Goal: Task Accomplishment & Management: Complete application form

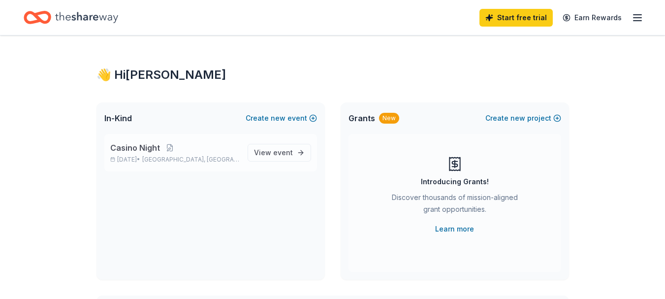
click at [138, 145] on span "Casino Night" at bounding box center [135, 148] width 50 height 12
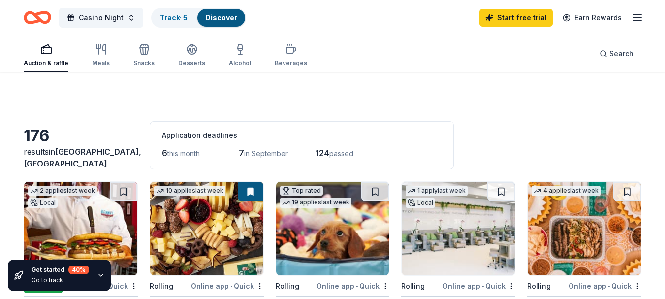
scroll to position [49, 0]
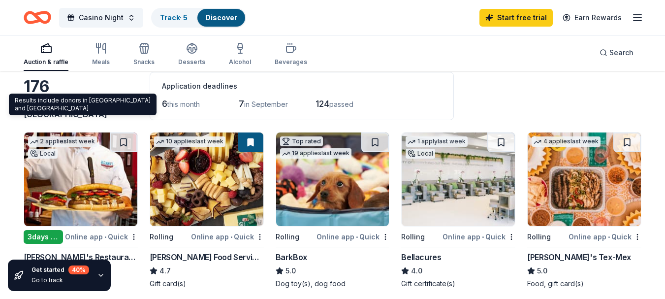
click at [98, 116] on span "[GEOGRAPHIC_DATA], [GEOGRAPHIC_DATA]" at bounding box center [83, 108] width 118 height 22
click at [78, 117] on span "[GEOGRAPHIC_DATA], [GEOGRAPHIC_DATA]" at bounding box center [83, 108] width 118 height 22
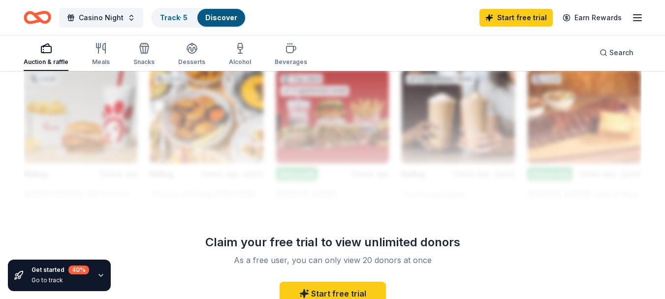
scroll to position [900, 0]
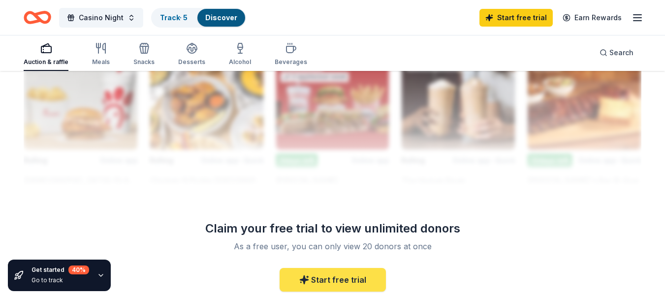
click at [354, 275] on link "Start free trial" at bounding box center [333, 280] width 106 height 24
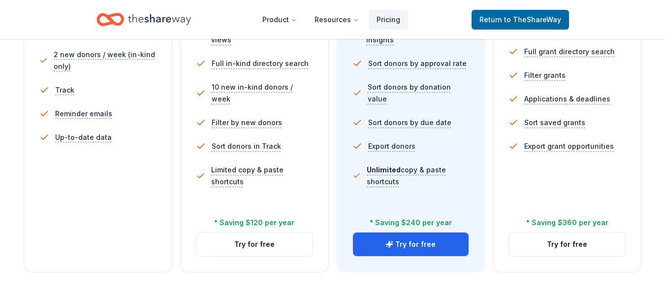
scroll to position [475, 0]
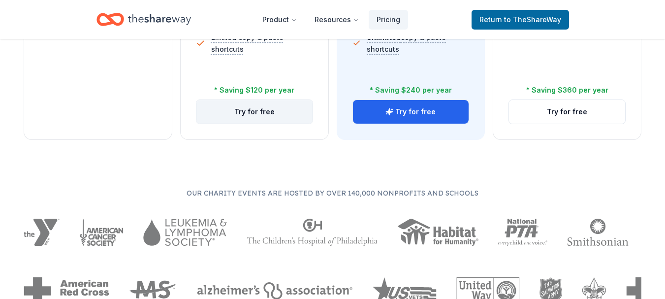
click at [264, 108] on button "Try for free" at bounding box center [254, 112] width 116 height 24
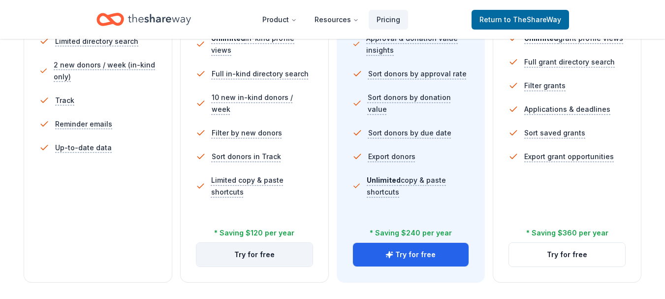
scroll to position [270, 0]
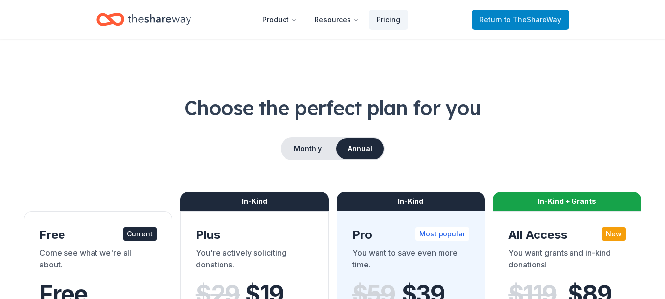
click at [521, 23] on span "to TheShareWay" at bounding box center [532, 19] width 57 height 8
click at [519, 16] on span "to TheShareWay" at bounding box center [532, 19] width 57 height 8
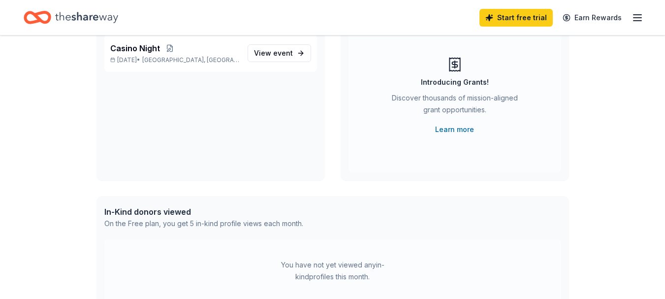
scroll to position [52, 0]
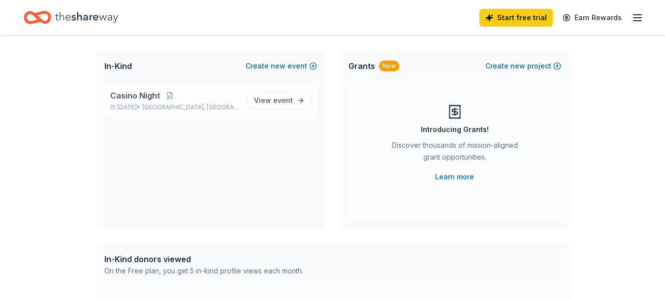
click at [142, 100] on span "Casino Night" at bounding box center [135, 96] width 50 height 12
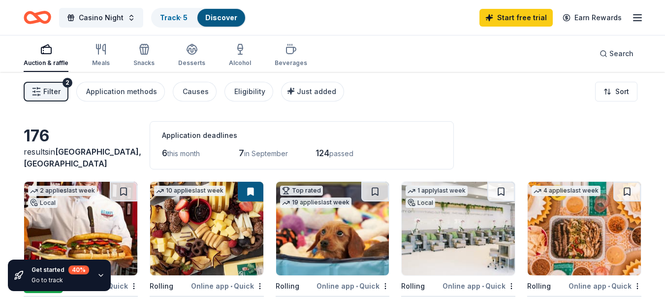
click at [53, 88] on span "Filter" at bounding box center [51, 92] width 17 height 12
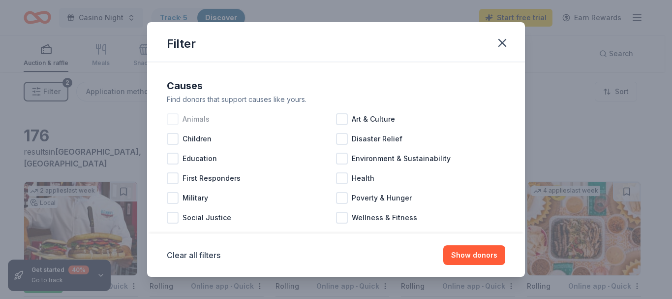
click at [172, 117] on div at bounding box center [173, 119] width 12 height 12
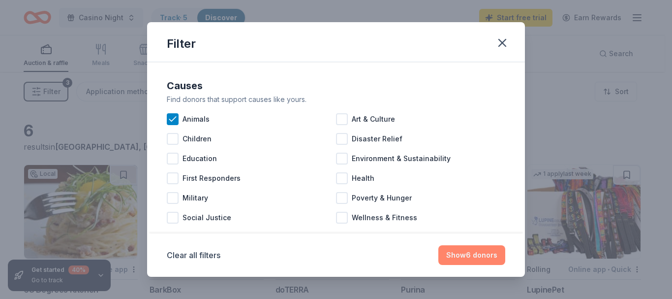
click at [483, 257] on button "Show 6 donors" at bounding box center [472, 255] width 67 height 20
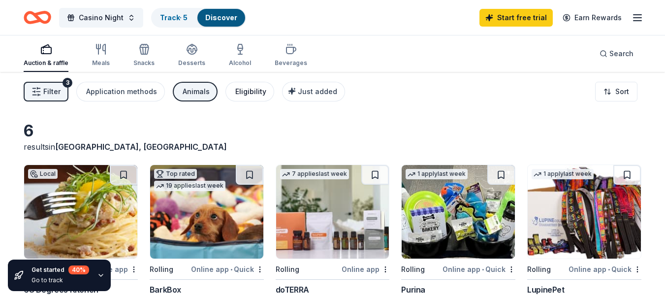
click at [249, 90] on div "Eligibility" at bounding box center [250, 92] width 31 height 12
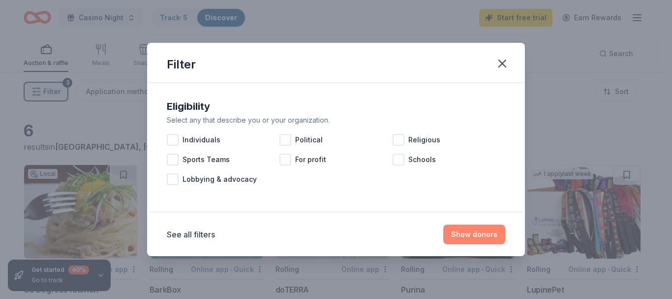
click at [467, 231] on button "Show donors" at bounding box center [474, 234] width 62 height 20
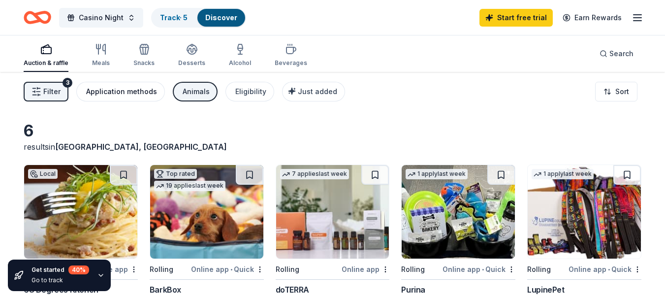
click at [121, 87] on div "Application methods" at bounding box center [121, 92] width 71 height 12
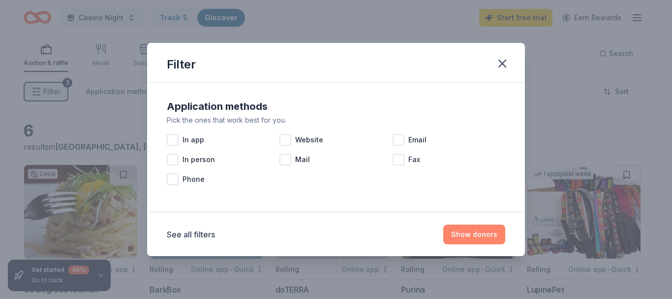
click at [483, 233] on button "Show donors" at bounding box center [474, 234] width 62 height 20
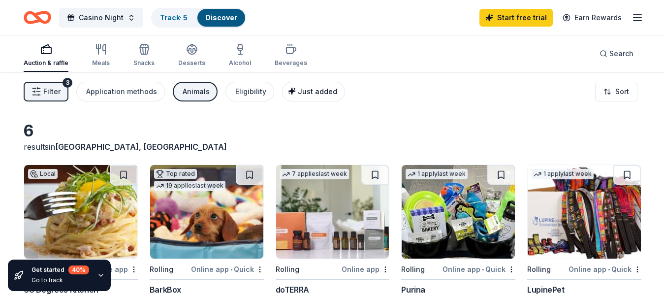
click at [308, 89] on span "Just added" at bounding box center [317, 91] width 39 height 8
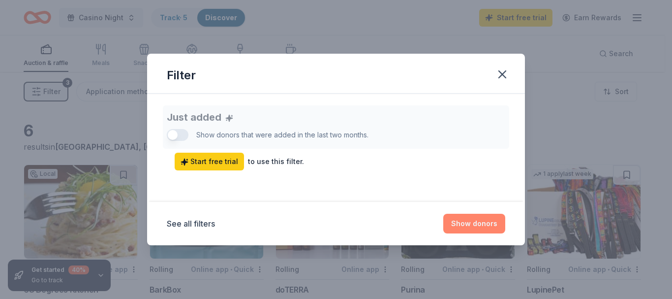
drag, startPoint x: 473, startPoint y: 222, endPoint x: 468, endPoint y: 218, distance: 7.0
click at [473, 222] on button "Show donors" at bounding box center [474, 224] width 62 height 20
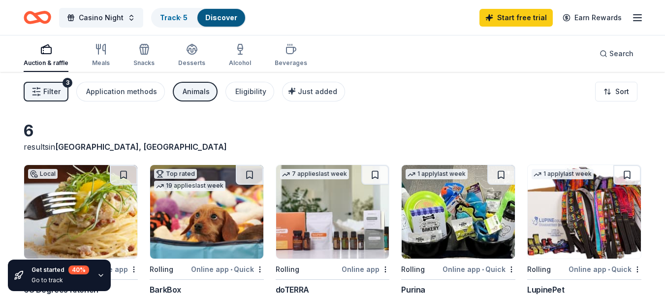
click at [49, 92] on span "Filter" at bounding box center [51, 92] width 17 height 12
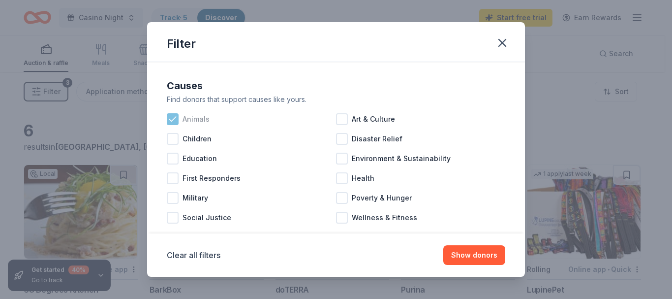
click at [169, 119] on icon at bounding box center [173, 119] width 10 height 10
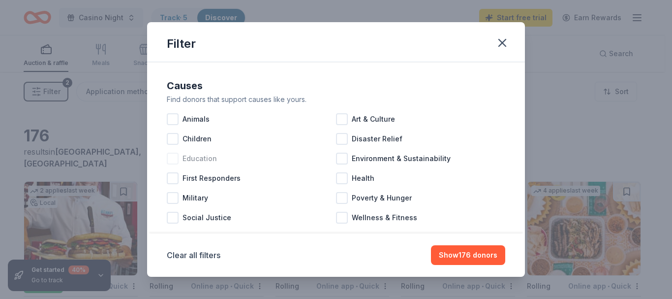
drag, startPoint x: 173, startPoint y: 119, endPoint x: 232, endPoint y: 155, distance: 69.4
click at [178, 119] on div at bounding box center [173, 119] width 12 height 12
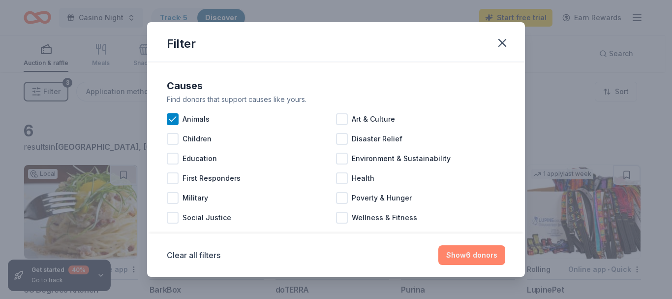
click at [452, 253] on button "Show 6 donors" at bounding box center [472, 255] width 67 height 20
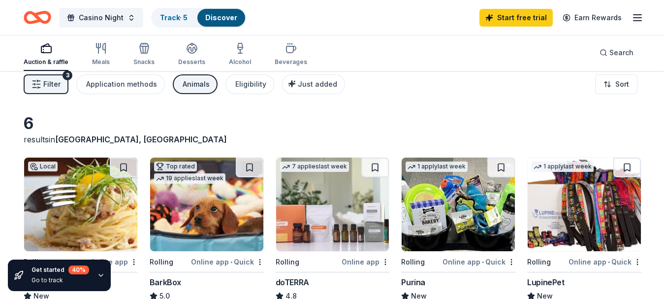
scroll to position [98, 0]
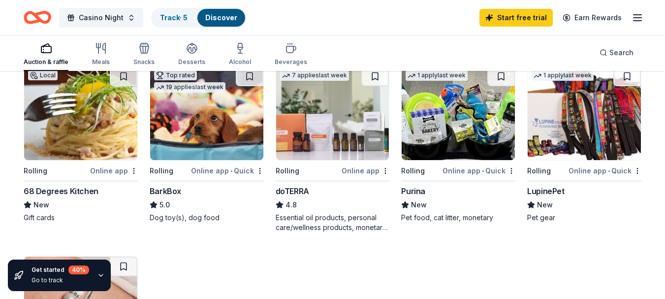
click at [88, 189] on div "68 Degrees Kitchen" at bounding box center [61, 191] width 75 height 12
click at [617, 133] on img at bounding box center [584, 113] width 113 height 94
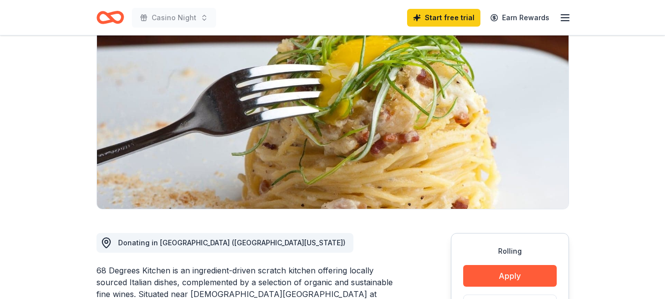
scroll to position [197, 0]
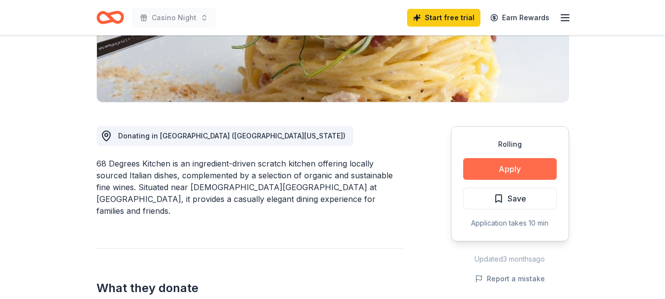
click at [532, 165] on button "Apply" at bounding box center [510, 169] width 94 height 22
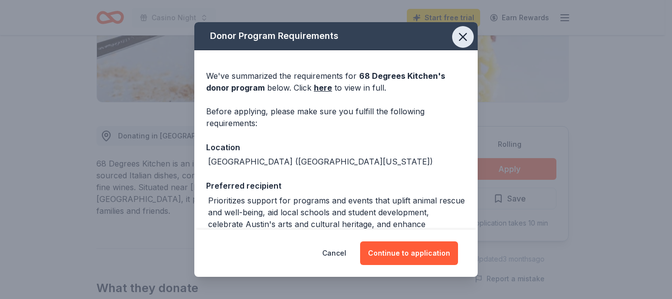
click at [460, 37] on icon "button" at bounding box center [463, 36] width 7 height 7
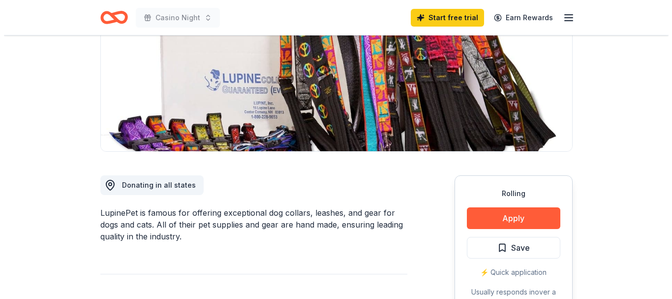
scroll to position [197, 0]
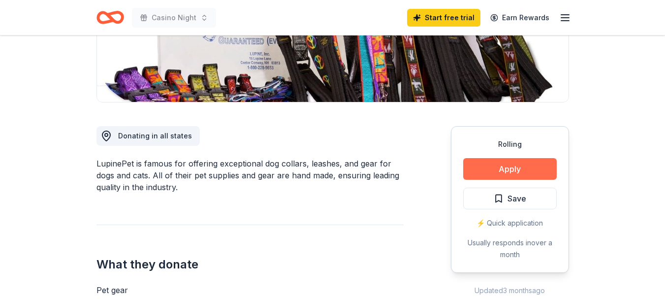
click at [528, 162] on button "Apply" at bounding box center [510, 169] width 94 height 22
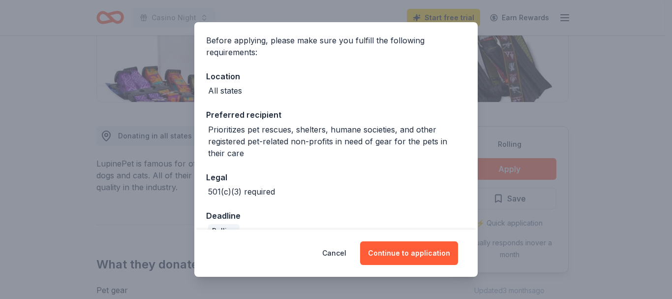
scroll to position [91, 0]
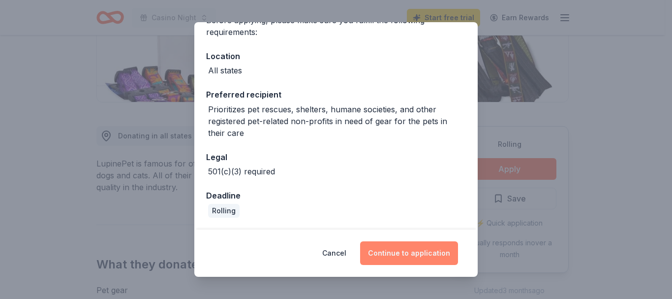
click at [406, 248] on button "Continue to application" at bounding box center [409, 253] width 98 height 24
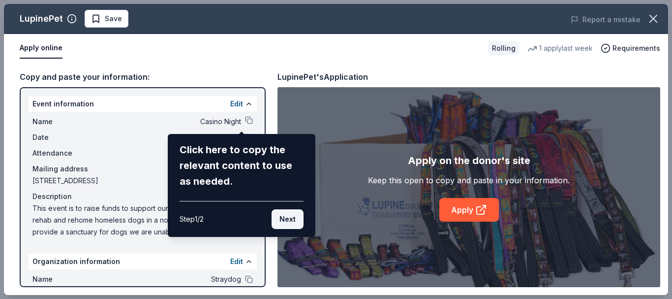
click at [287, 214] on button "Next" at bounding box center [288, 219] width 32 height 20
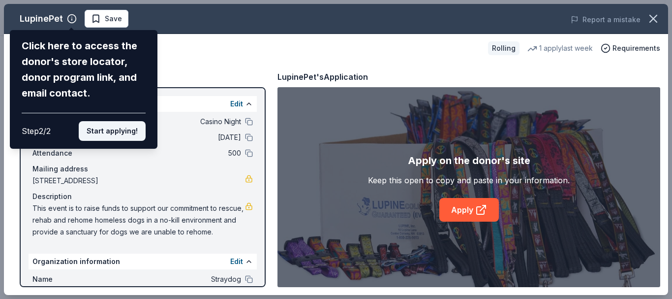
click at [128, 124] on button "Start applying!" at bounding box center [112, 131] width 67 height 20
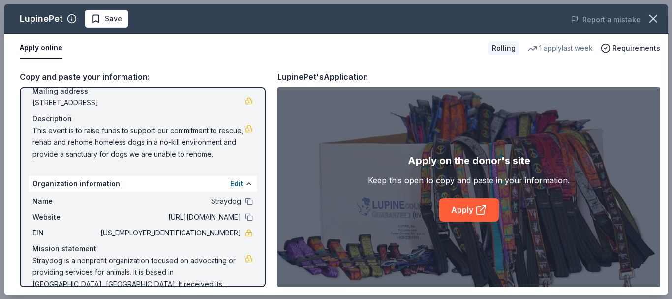
scroll to position [94, 0]
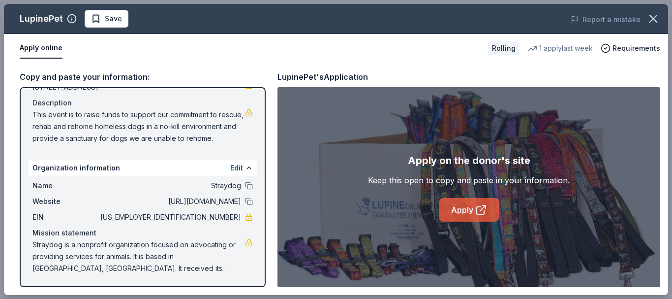
click at [460, 206] on link "Apply" at bounding box center [470, 210] width 60 height 24
